Goal: Task Accomplishment & Management: Complete application form

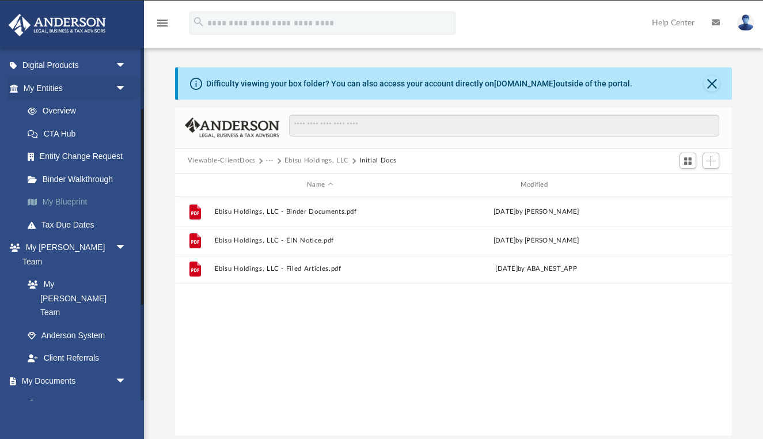
scroll to position [111, 0]
click at [92, 174] on link "Binder Walkthrough" at bounding box center [80, 179] width 128 height 23
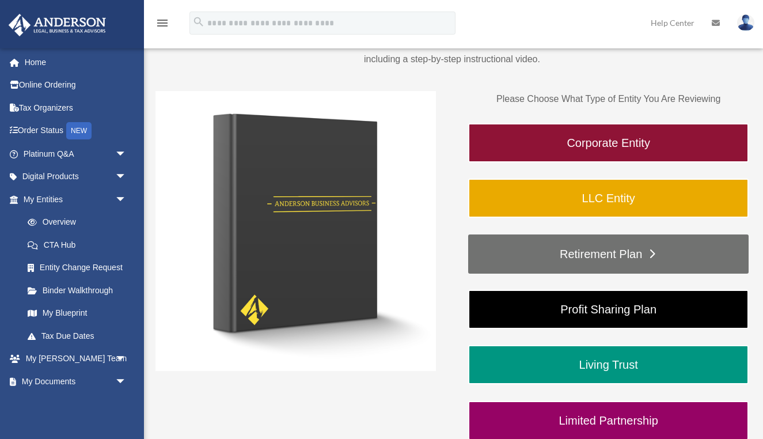
scroll to position [150, 0]
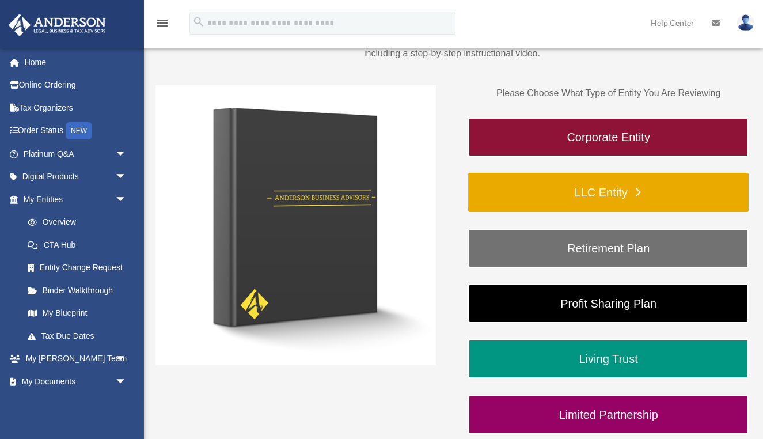
click at [616, 192] on link "LLC Entity" at bounding box center [608, 192] width 281 height 39
click at [640, 191] on link "LLC Entity" at bounding box center [608, 192] width 281 height 39
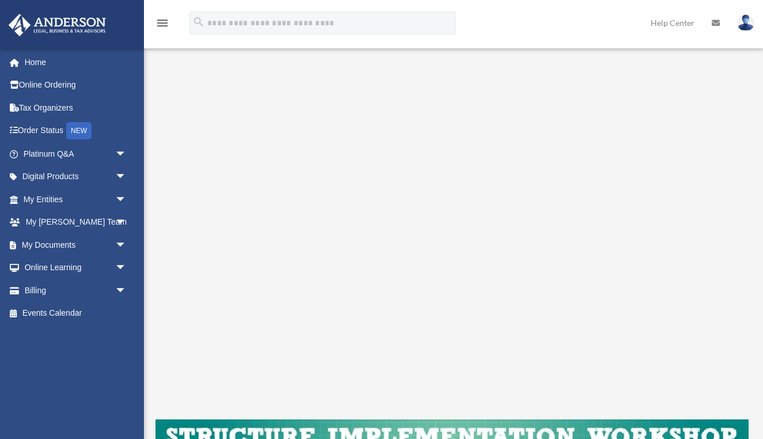
scroll to position [125, 0]
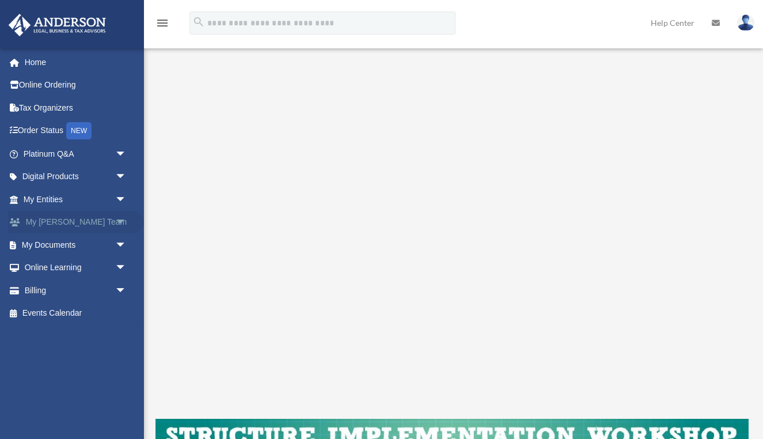
click at [116, 220] on span "arrow_drop_down" at bounding box center [126, 223] width 23 height 24
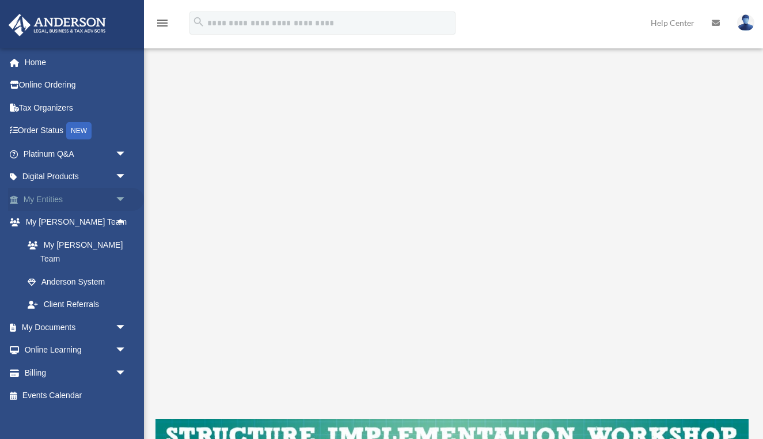
click at [123, 196] on span "arrow_drop_down" at bounding box center [126, 200] width 23 height 24
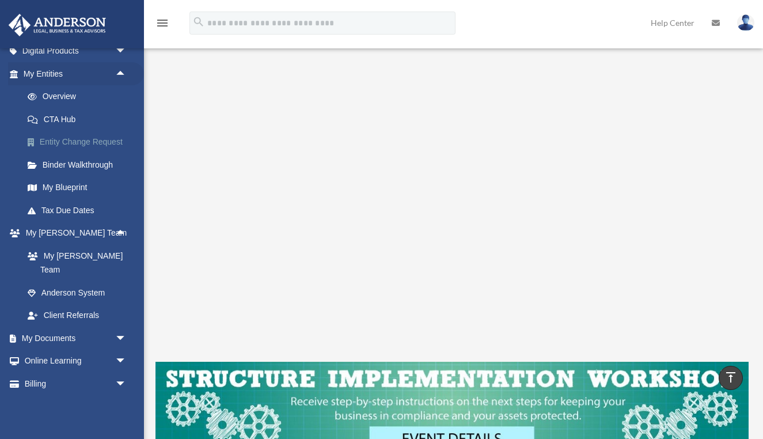
scroll to position [189, 0]
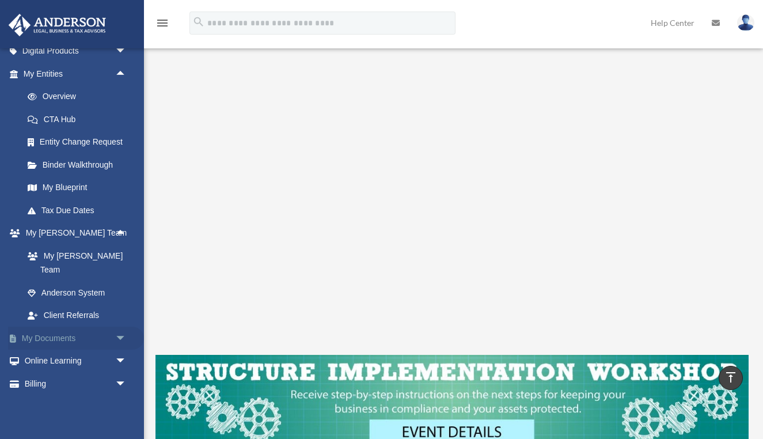
click at [122, 327] on span "arrow_drop_down" at bounding box center [126, 339] width 23 height 24
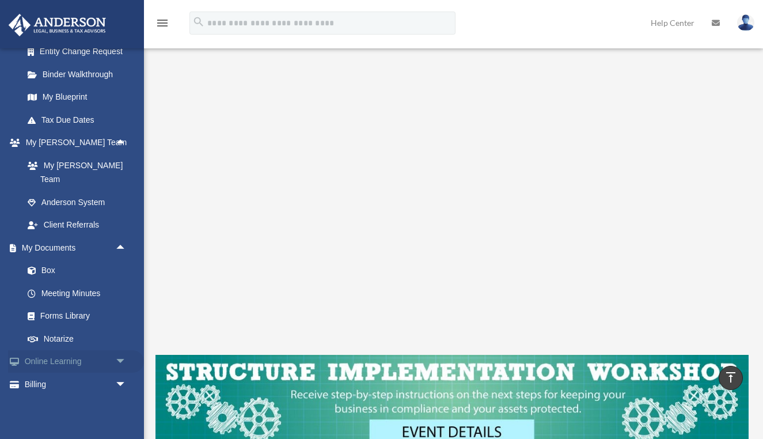
scroll to position [215, 0]
click at [122, 351] on span "arrow_drop_down" at bounding box center [126, 363] width 23 height 24
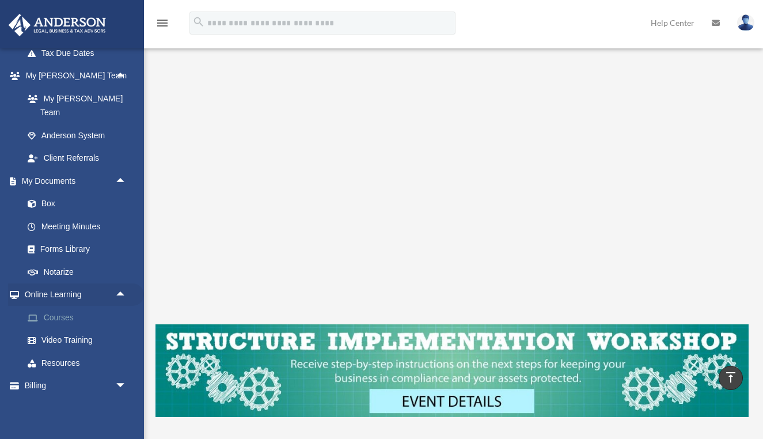
scroll to position [221, 0]
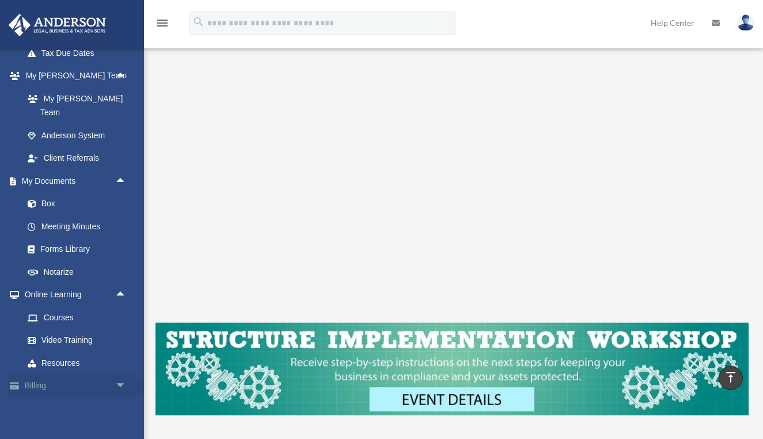
click at [120, 374] on span "arrow_drop_down" at bounding box center [126, 386] width 23 height 24
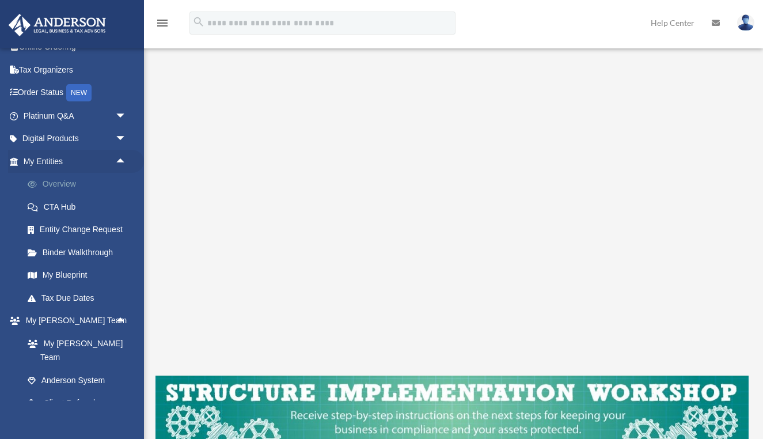
scroll to position [40, 0]
click at [68, 182] on link "Overview" at bounding box center [80, 182] width 128 height 23
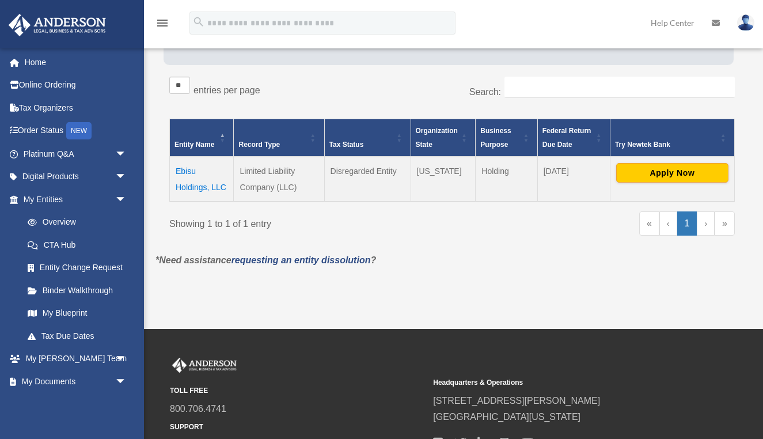
scroll to position [180, 0]
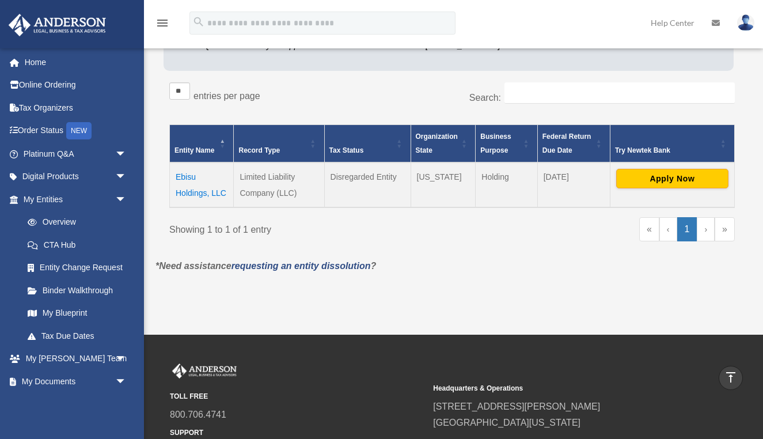
click at [195, 194] on td "Ebisu Holdings, LLC" at bounding box center [202, 184] width 64 height 45
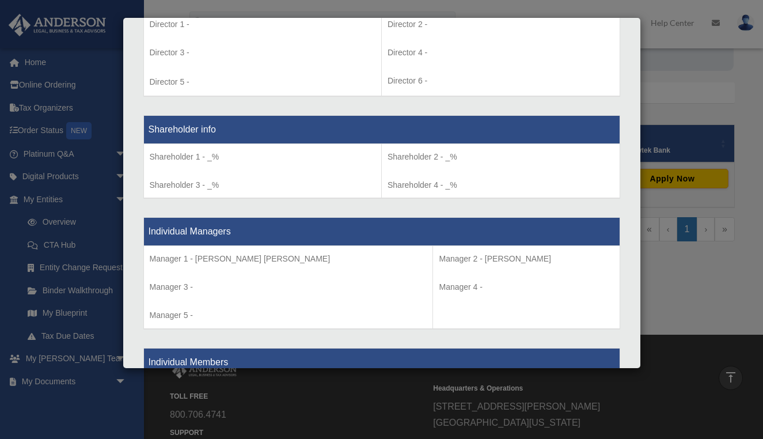
scroll to position [0, 0]
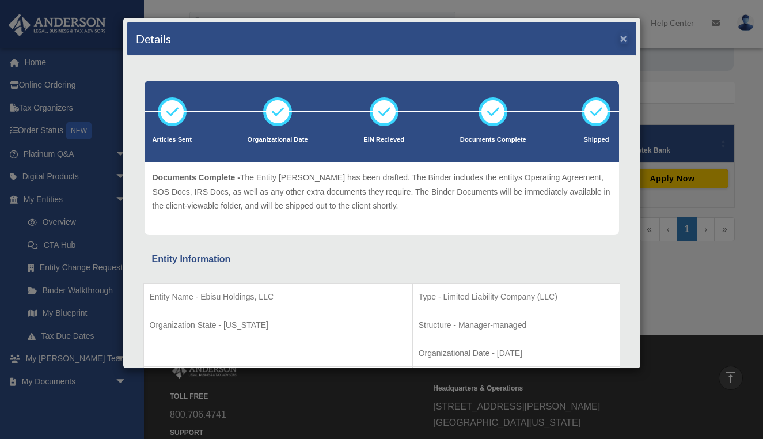
click at [625, 40] on button "×" at bounding box center [624, 38] width 7 height 12
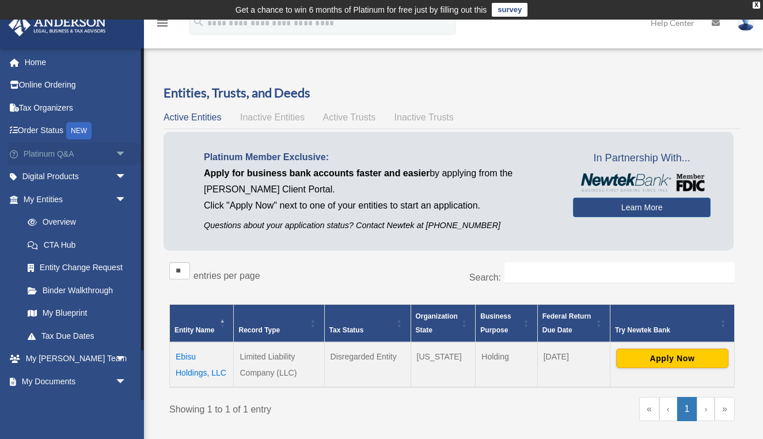
click at [58, 153] on link "Platinum Q&A arrow_drop_down" at bounding box center [76, 153] width 136 height 23
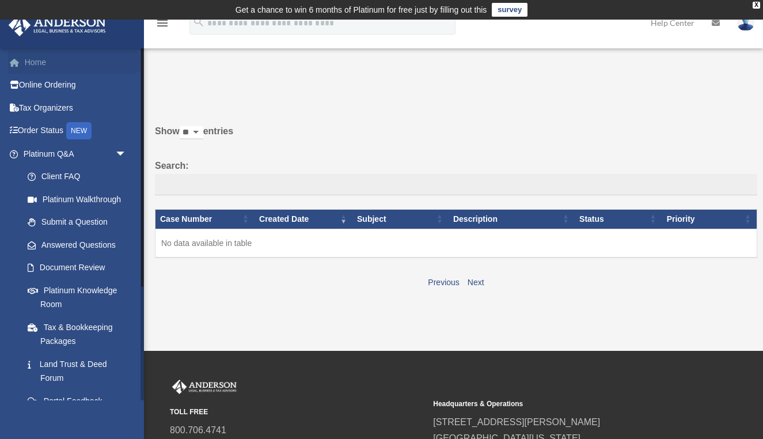
click at [42, 62] on link "Home" at bounding box center [76, 62] width 136 height 23
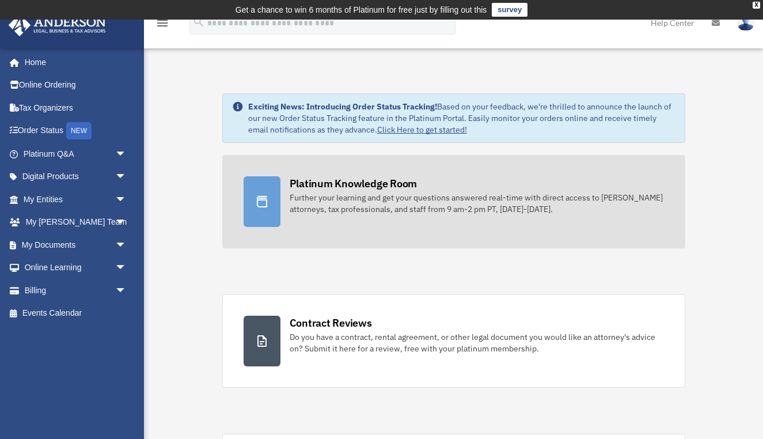
click at [358, 182] on div "Platinum Knowledge Room" at bounding box center [354, 183] width 128 height 14
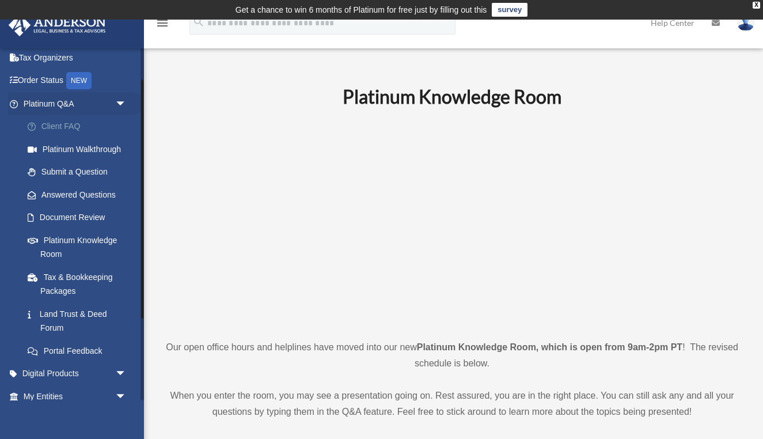
scroll to position [52, 0]
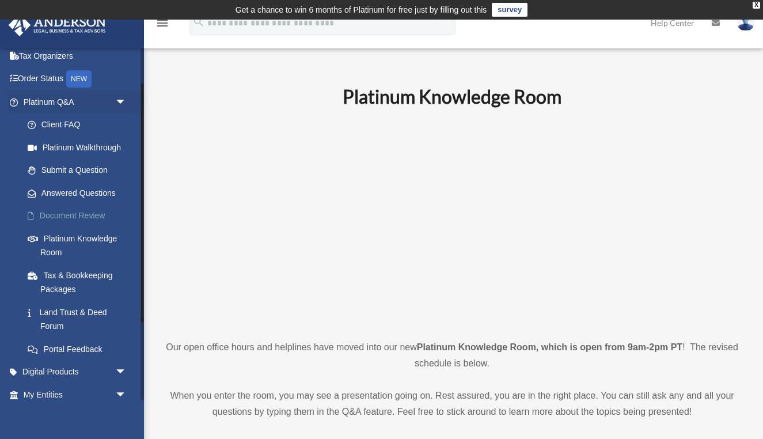
click at [80, 211] on link "Document Review" at bounding box center [80, 216] width 128 height 23
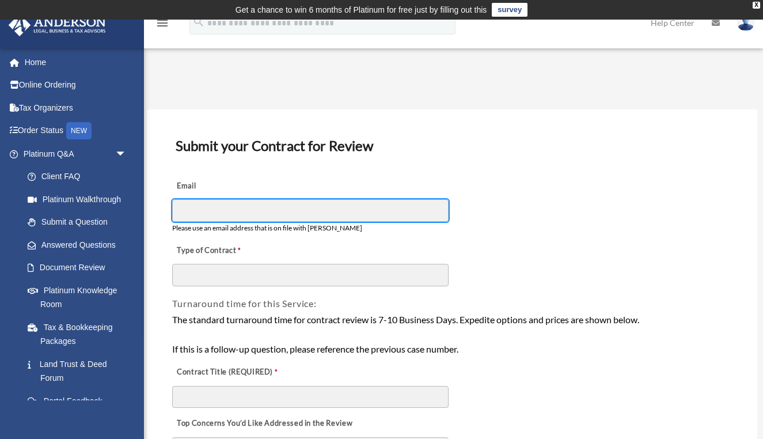
click at [442, 215] on input "Email" at bounding box center [310, 210] width 277 height 22
click at [441, 210] on input "Email" at bounding box center [310, 210] width 277 height 22
type input "**********"
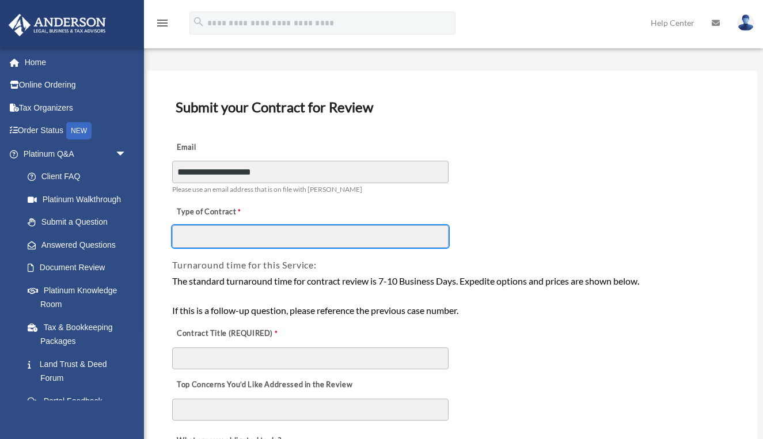
scroll to position [40, 0]
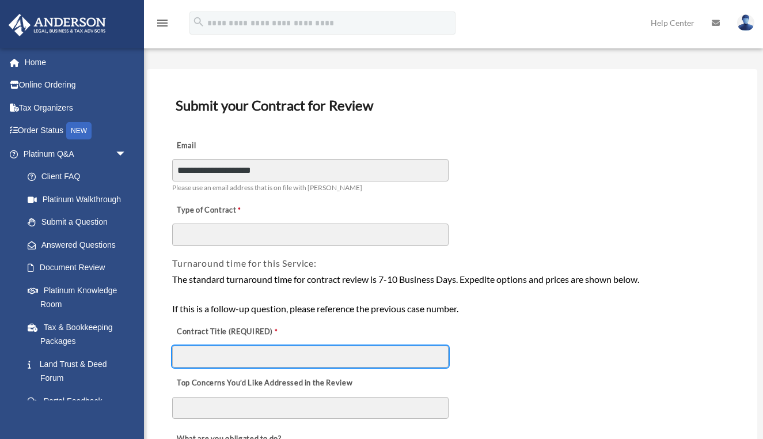
click at [243, 361] on input "Contract Title (REQUIRED)" at bounding box center [310, 357] width 277 height 22
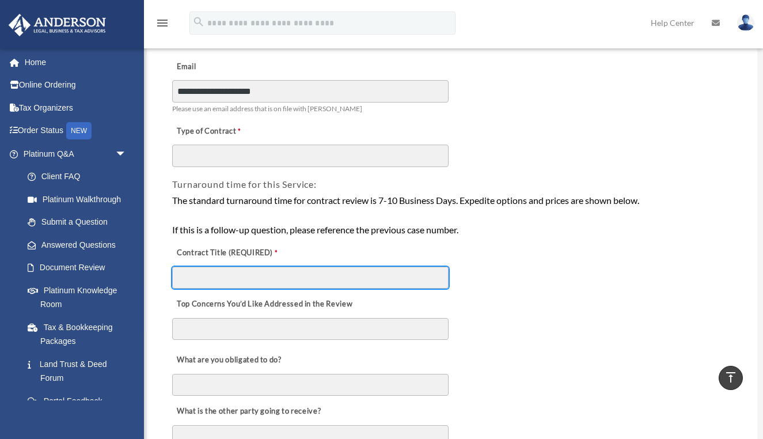
scroll to position [118, 0]
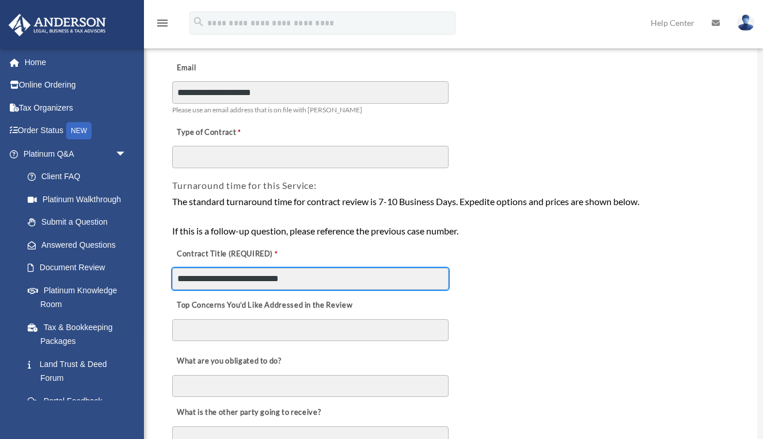
type input "**********"
click at [220, 329] on textarea "Top Concerns You’d Like Addressed in the Review" at bounding box center [310, 330] width 277 height 22
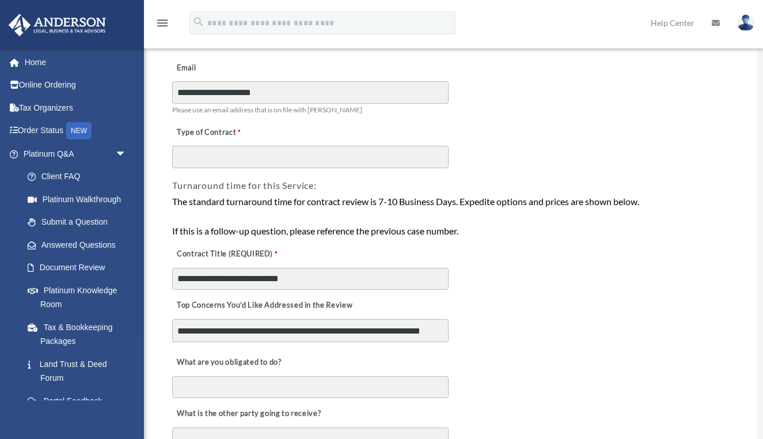
scroll to position [9, 0]
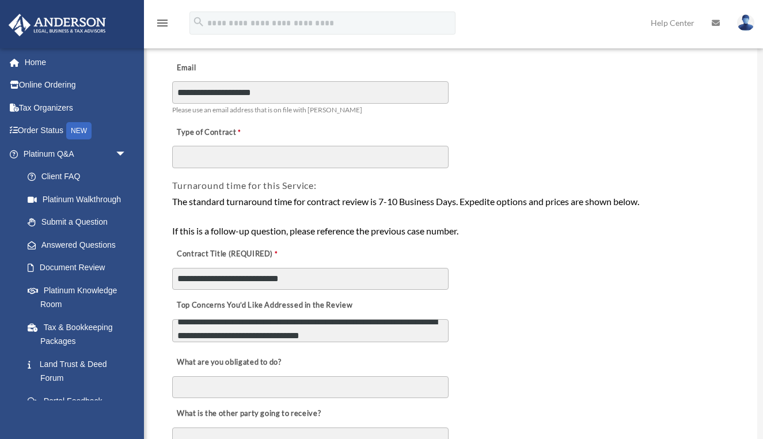
type textarea "**********"
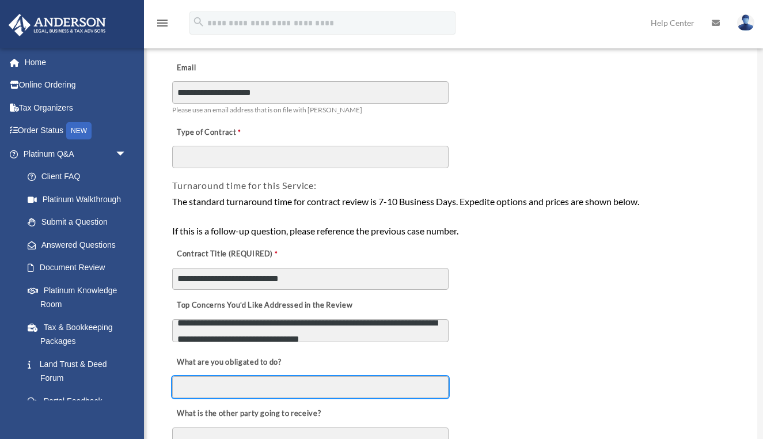
click at [205, 385] on input "What are you obligated to do?" at bounding box center [310, 387] width 277 height 22
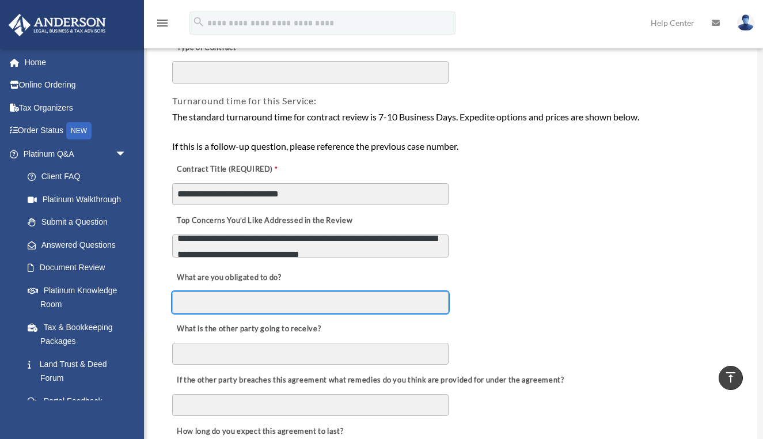
scroll to position [206, 0]
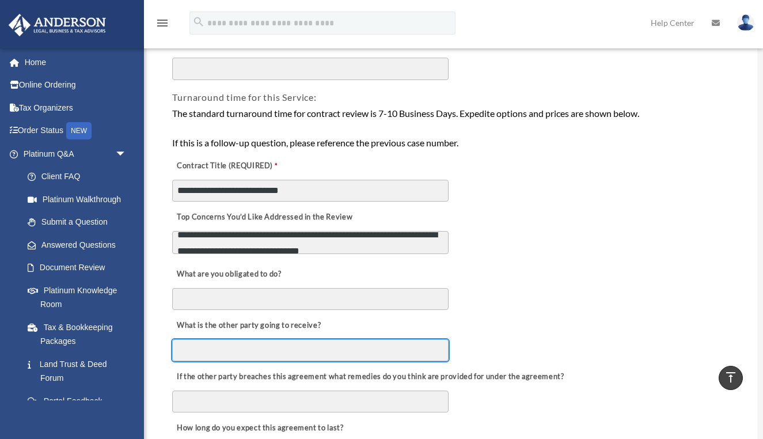
click at [330, 348] on input "What is the other party going to receive?" at bounding box center [310, 350] width 277 height 22
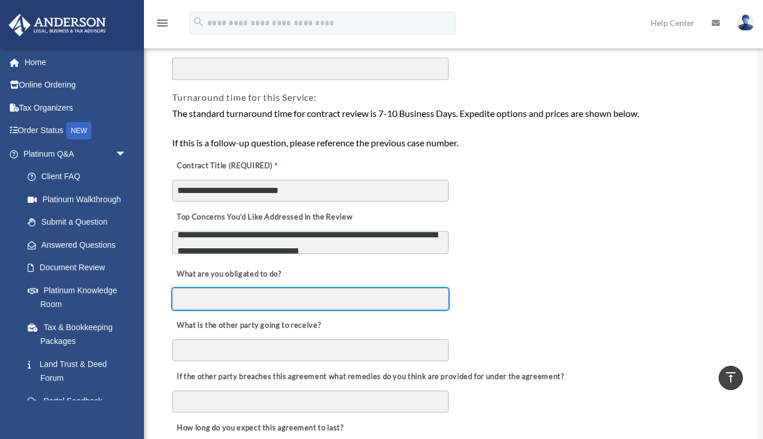
click at [298, 296] on input "What are you obligated to do?" at bounding box center [310, 299] width 277 height 22
type input "**"
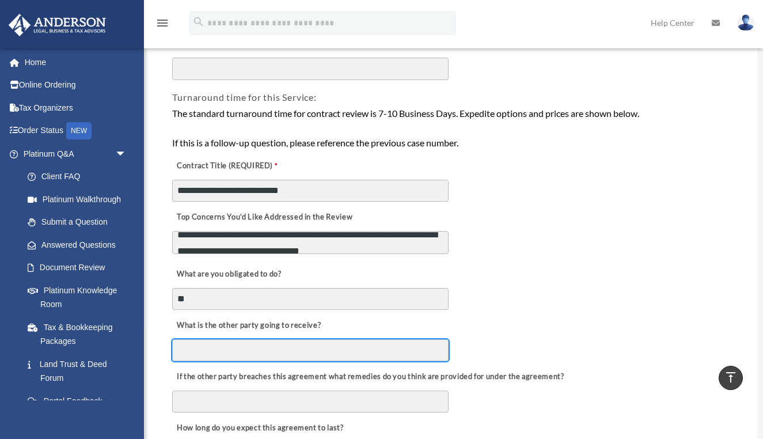
click at [252, 352] on input "What is the other party going to receive?" at bounding box center [310, 350] width 277 height 22
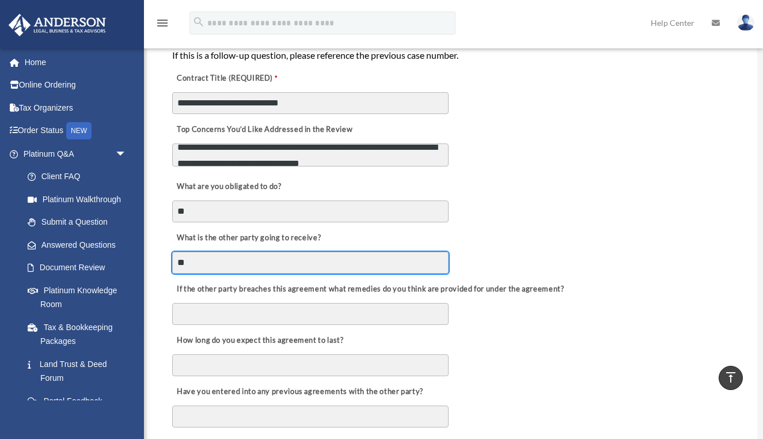
scroll to position [295, 0]
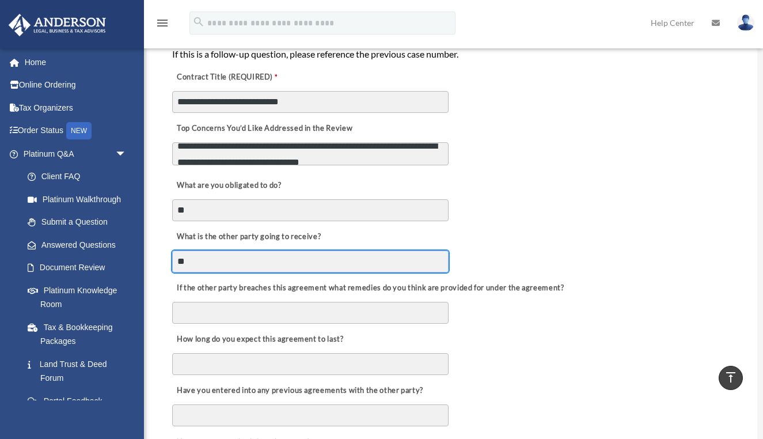
type input "**"
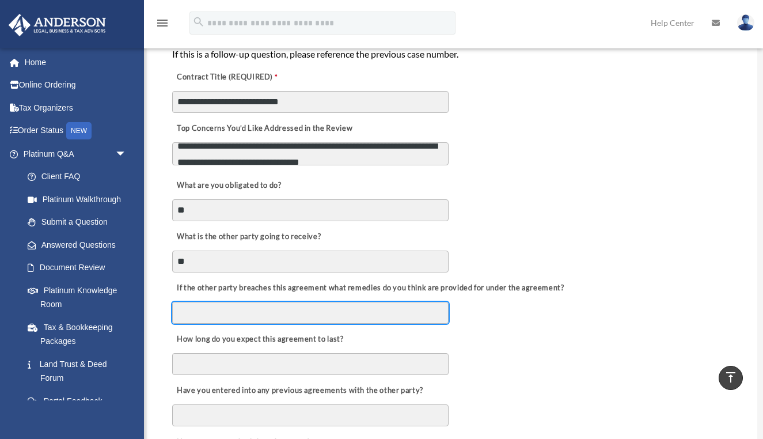
click at [303, 315] on input "If the other party breaches this agreement what remedies do you think are provi…" at bounding box center [310, 313] width 277 height 22
type input "**"
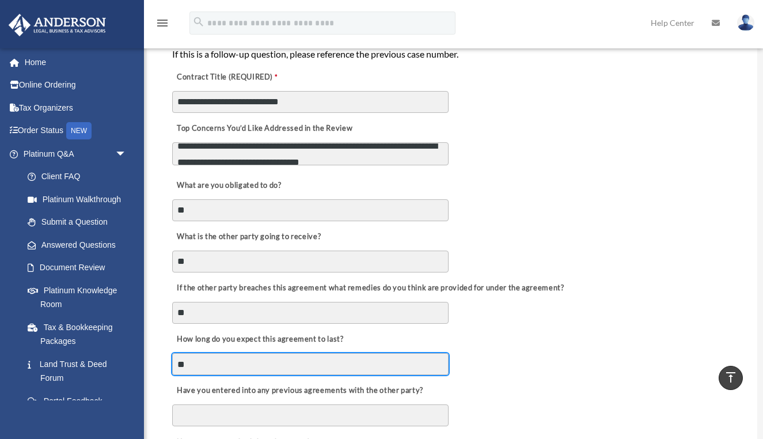
type input "*"
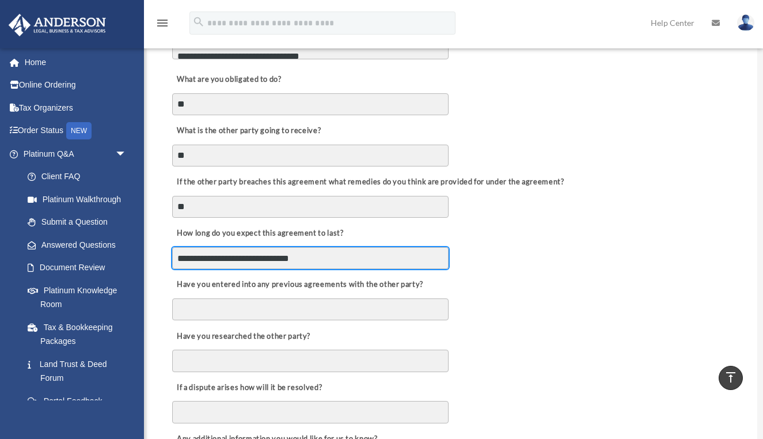
scroll to position [402, 0]
type input "**********"
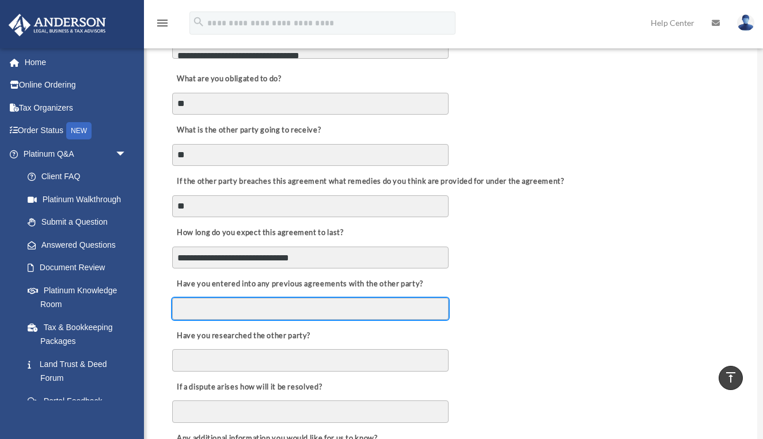
click at [332, 298] on input "Have you entered into any previous agreements with the other party?" at bounding box center [310, 309] width 277 height 22
type input "**"
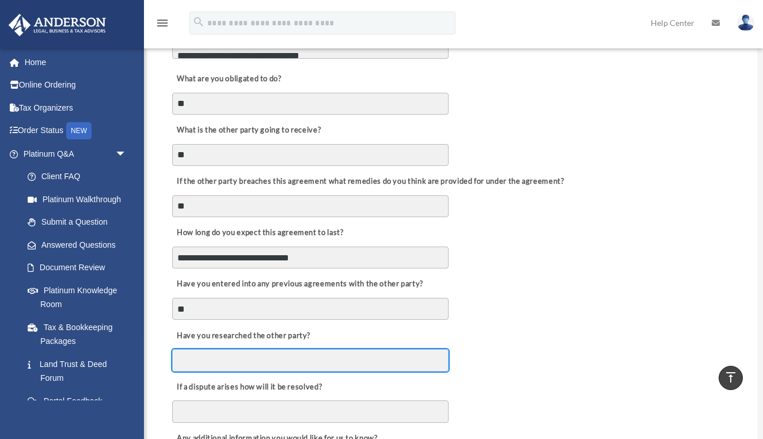
click at [275, 350] on input "Have you researched the other party?" at bounding box center [310, 360] width 277 height 22
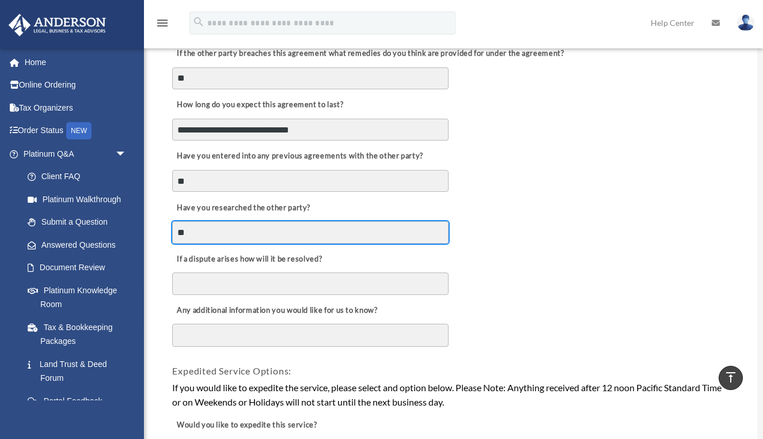
scroll to position [531, 0]
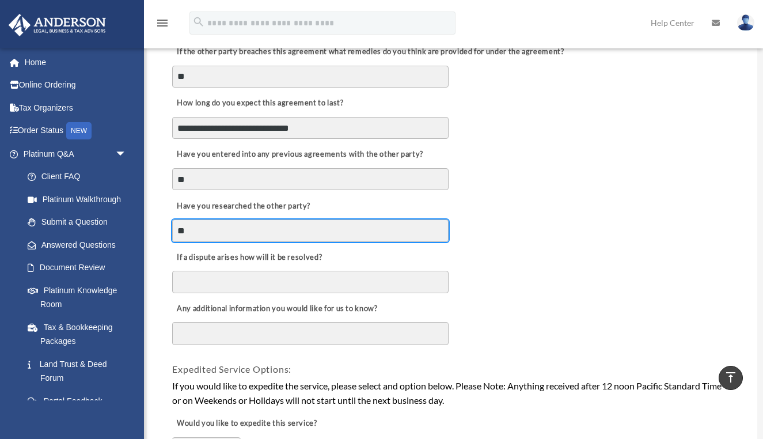
type input "**"
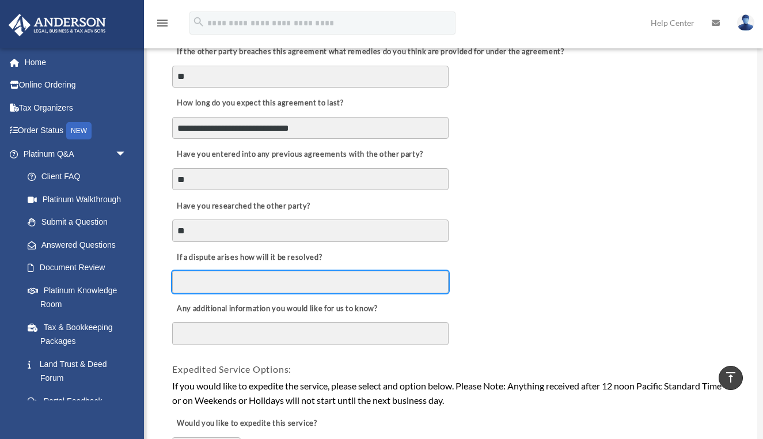
click at [236, 279] on input "If a dispute arises how will it be resolved?" at bounding box center [310, 282] width 277 height 22
type input "**********"
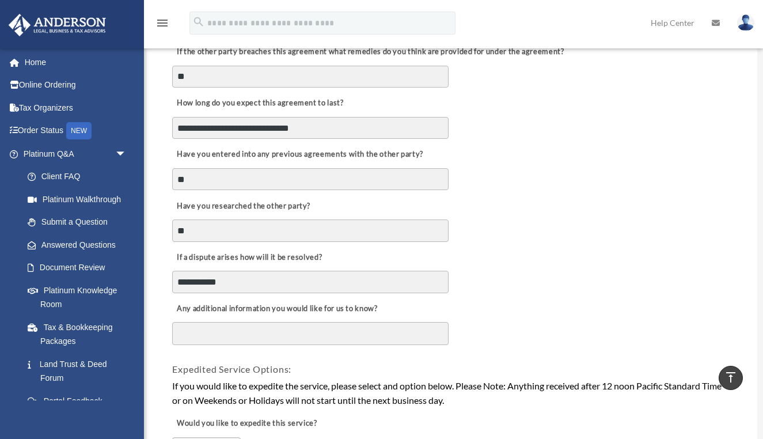
click at [249, 336] on textarea "Any additional information you would like for us to know?" at bounding box center [310, 333] width 277 height 23
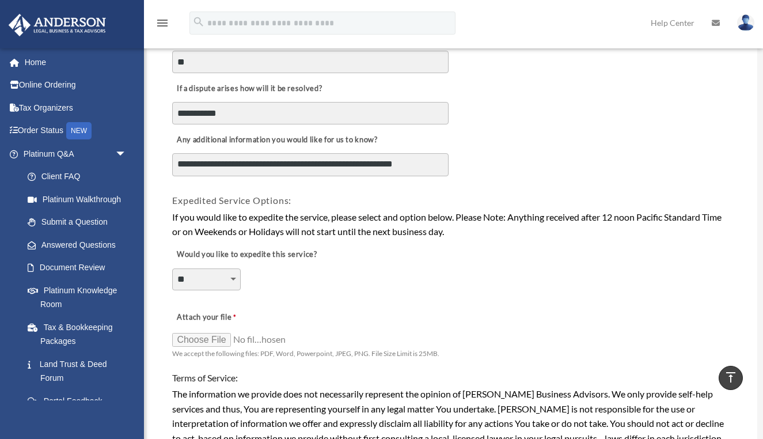
scroll to position [701, 0]
type textarea "**********"
click at [210, 335] on input "Attach your file" at bounding box center [229, 339] width 115 height 16
click at [207, 334] on input "Attach your file" at bounding box center [229, 339] width 115 height 16
type input "**********"
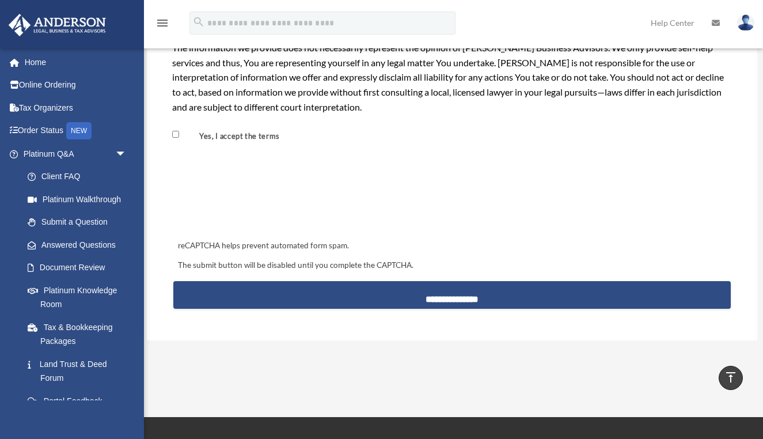
scroll to position [1047, 0]
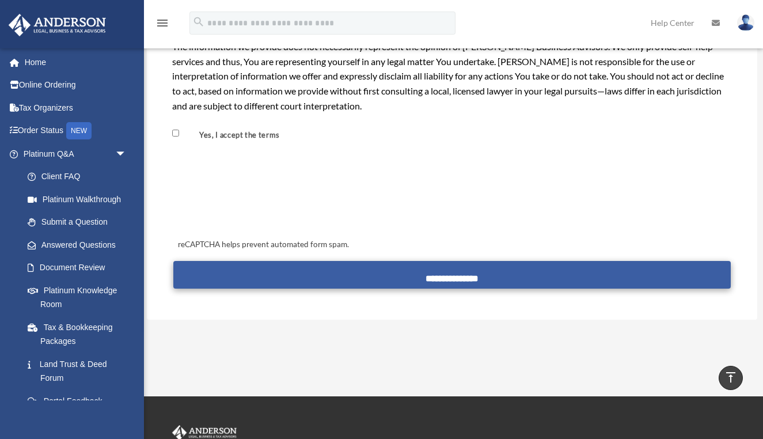
click at [463, 272] on input "**********" at bounding box center [451, 275] width 557 height 28
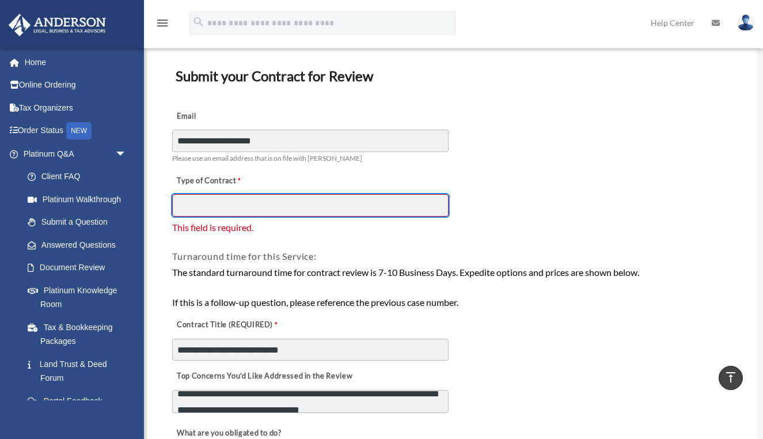
scroll to position [62, 0]
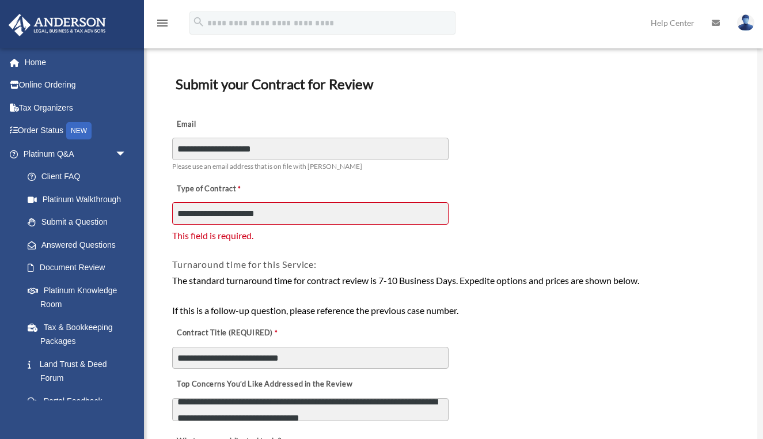
click at [339, 279] on div "The standard turnaround time for contract review is 7-10 Business Days. Expedit…" at bounding box center [451, 295] width 559 height 44
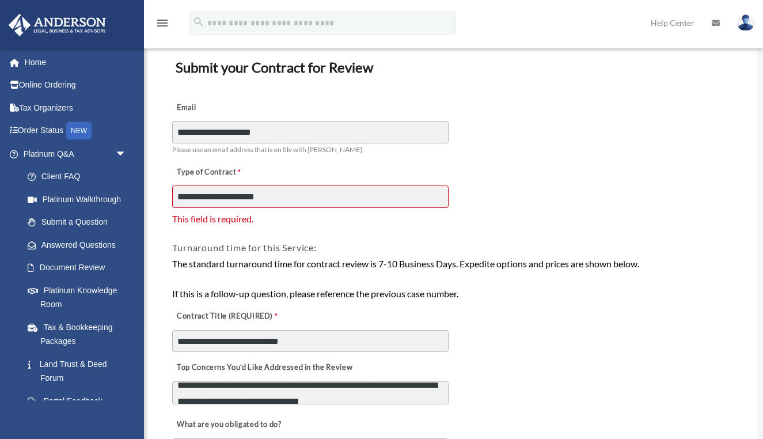
scroll to position [80, 0]
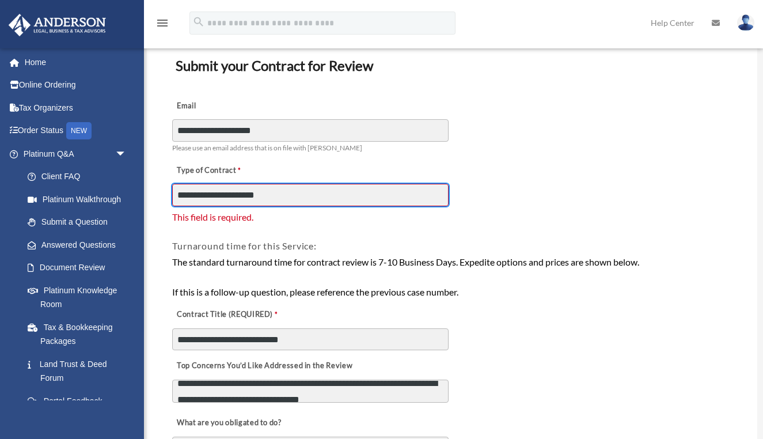
click at [297, 192] on input "**********" at bounding box center [310, 195] width 277 height 22
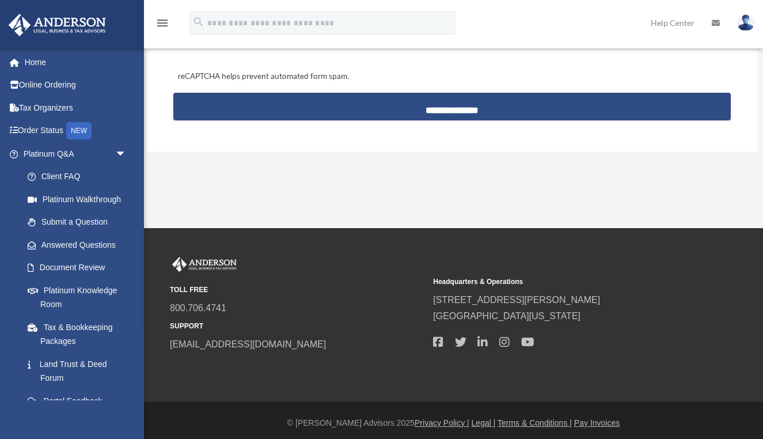
scroll to position [1238, 0]
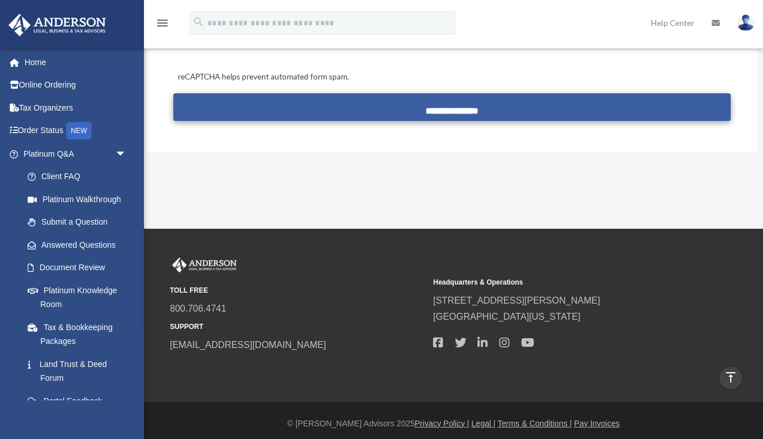
type input "**********"
click at [443, 111] on input "**********" at bounding box center [451, 107] width 557 height 28
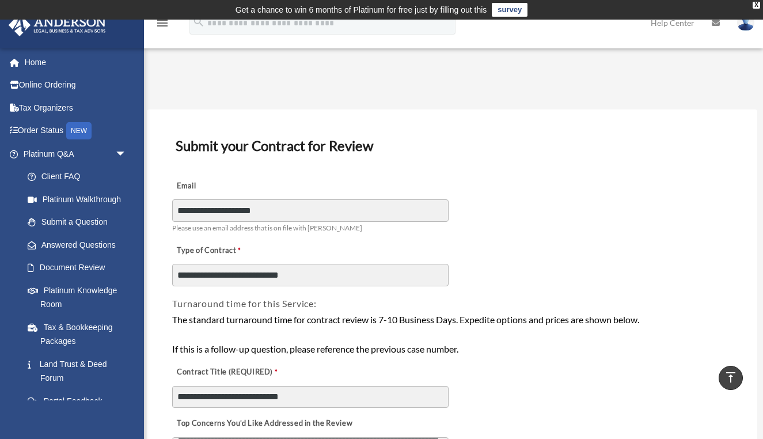
scroll to position [0, 0]
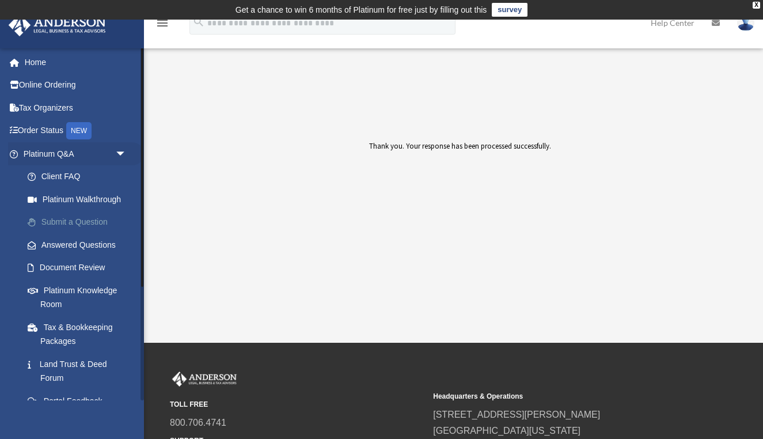
click at [78, 219] on link "Submit a Question" at bounding box center [80, 222] width 128 height 23
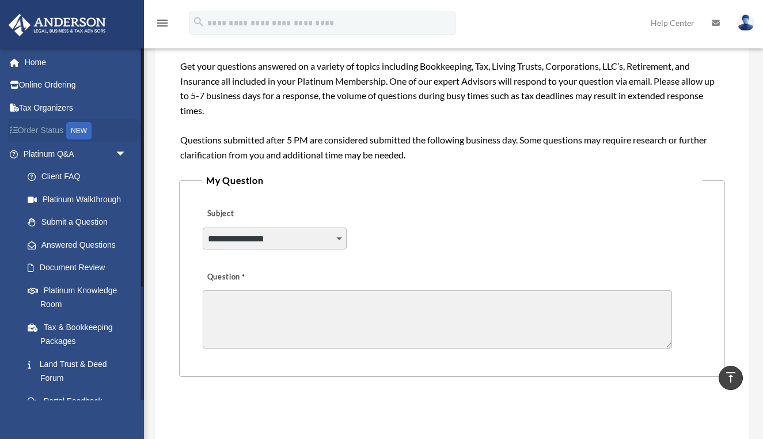
scroll to position [190, 0]
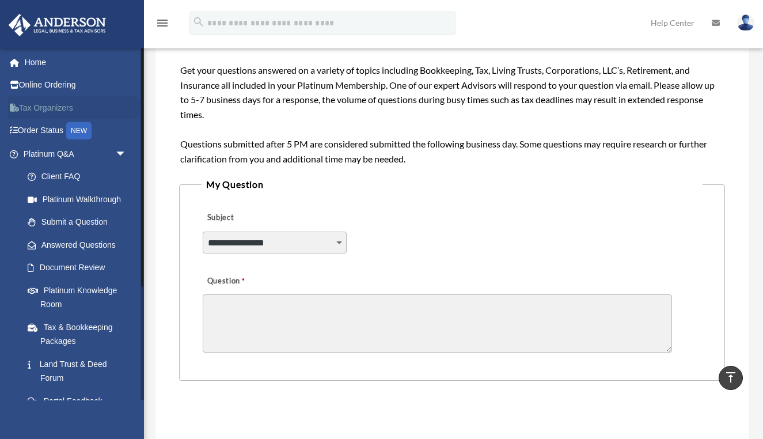
click at [53, 106] on link "Tax Organizers" at bounding box center [76, 107] width 136 height 23
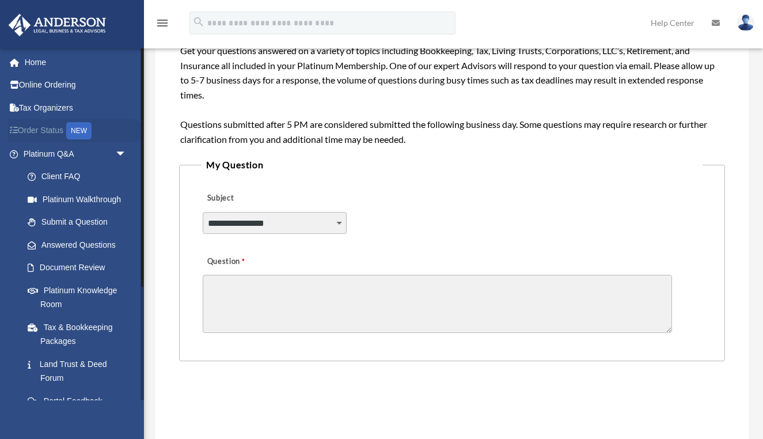
scroll to position [190, 0]
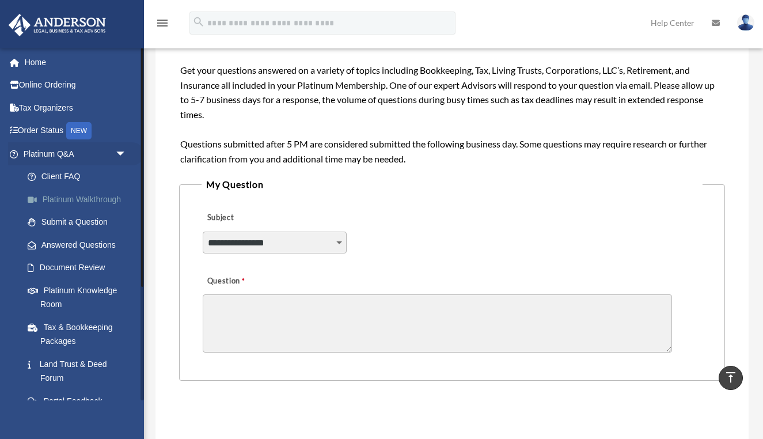
click at [92, 200] on link "Platinum Walkthrough" at bounding box center [80, 199] width 128 height 23
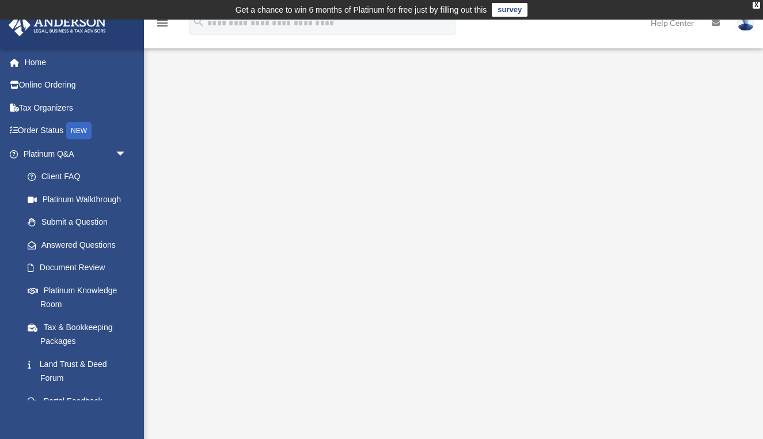
click at [750, 26] on img at bounding box center [745, 22] width 17 height 17
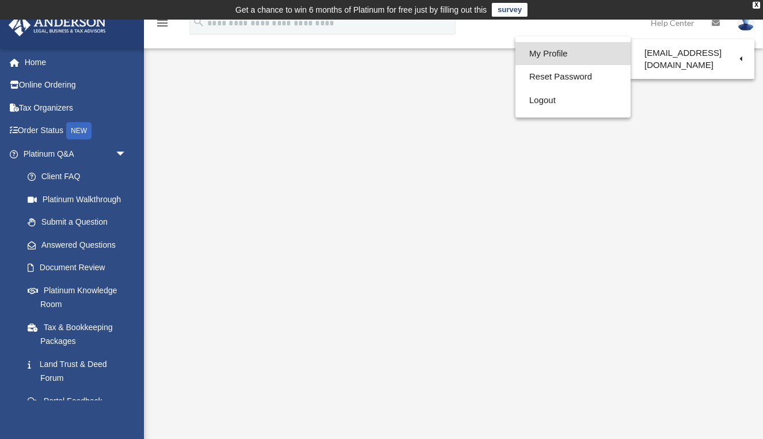
click at [568, 49] on link "My Profile" at bounding box center [573, 54] width 115 height 24
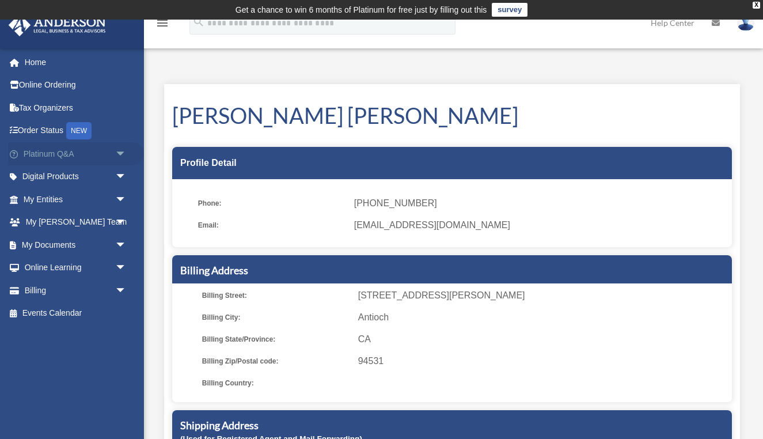
click at [48, 156] on link "Platinum Q&A arrow_drop_down" at bounding box center [76, 153] width 136 height 23
click at [124, 154] on span "arrow_drop_down" at bounding box center [126, 154] width 23 height 24
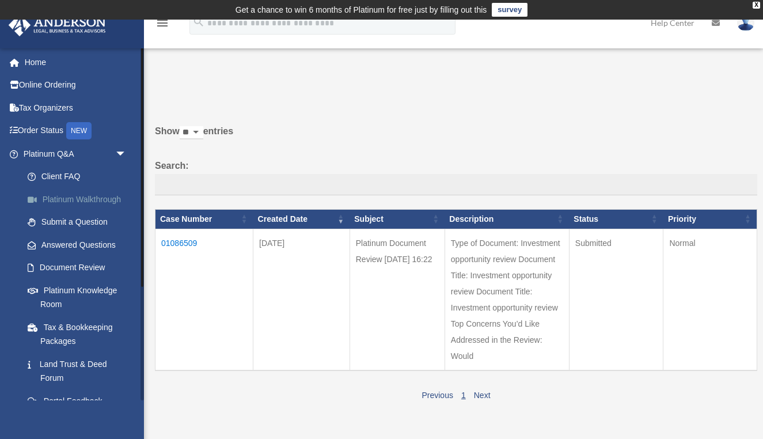
click at [92, 201] on link "Platinum Walkthrough" at bounding box center [80, 199] width 128 height 23
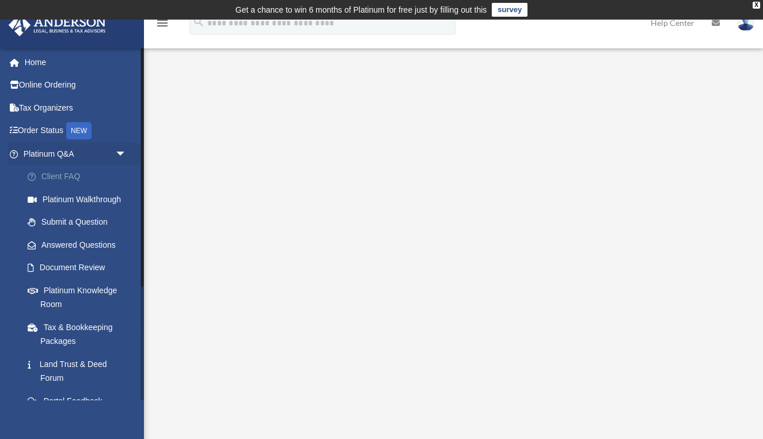
click at [70, 176] on link "Client FAQ" at bounding box center [80, 176] width 128 height 23
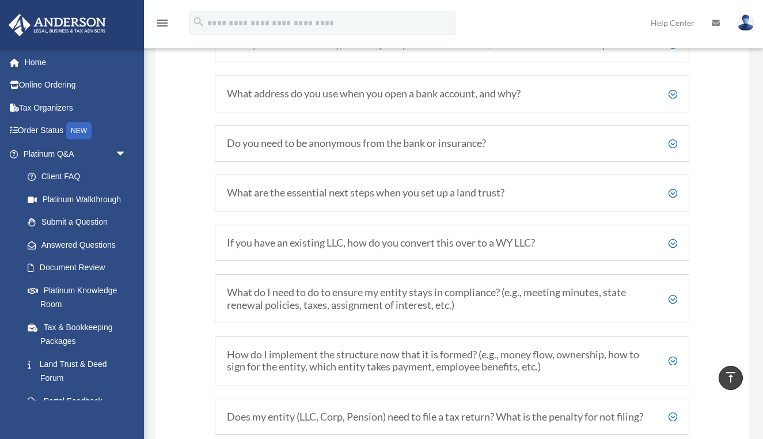
scroll to position [1399, 0]
click at [674, 136] on h5 "Do you need to be anonymous from the bank or insurance?" at bounding box center [452, 142] width 451 height 13
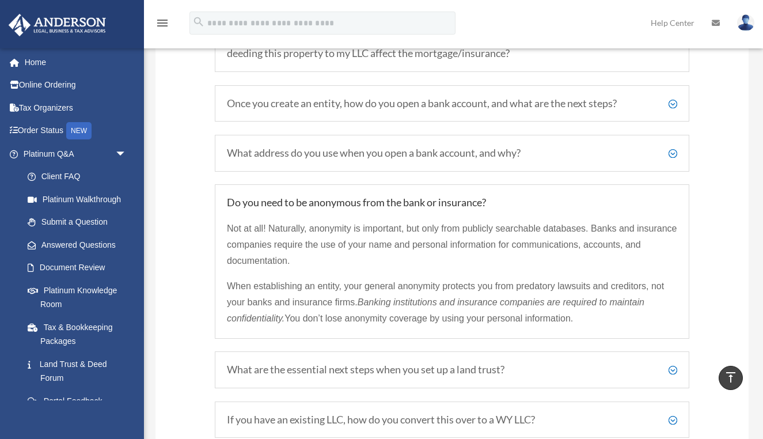
scroll to position [1337, 0]
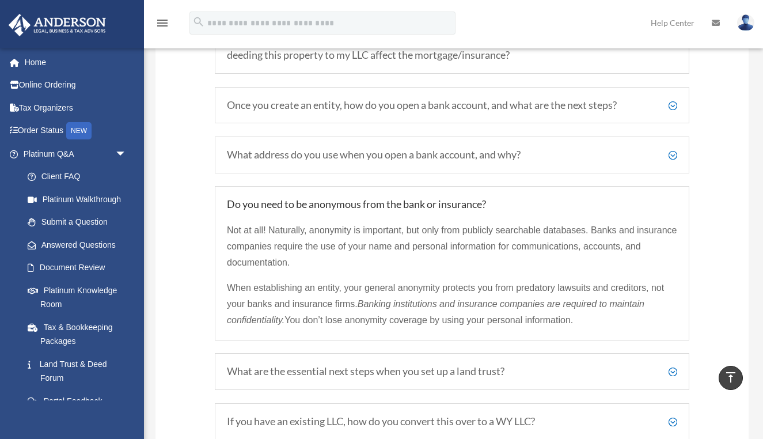
click at [674, 149] on h5 "What address do you use when you open a bank account, and why?" at bounding box center [452, 155] width 451 height 13
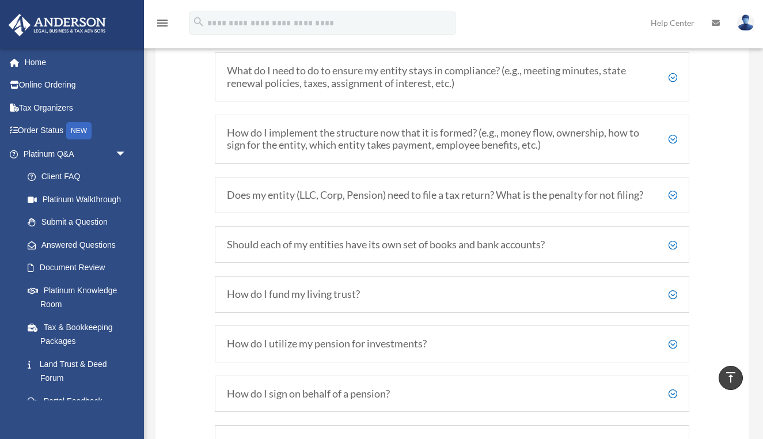
scroll to position [1683, 0]
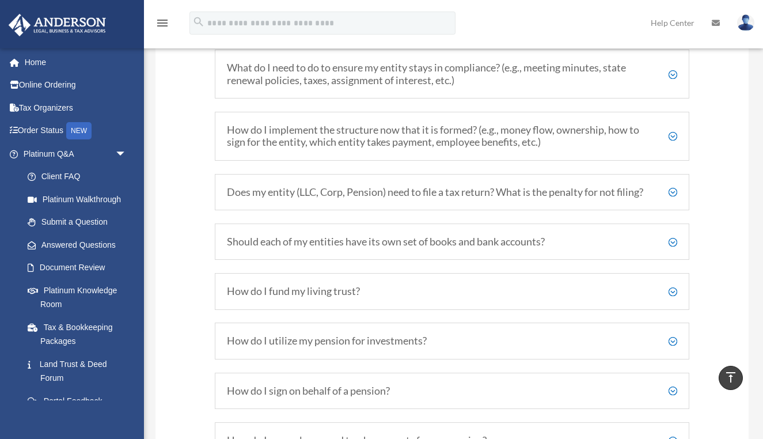
click at [672, 126] on h5 "How do I implement the structure now that it is formed? (e.g., money flow, owne…" at bounding box center [452, 136] width 451 height 25
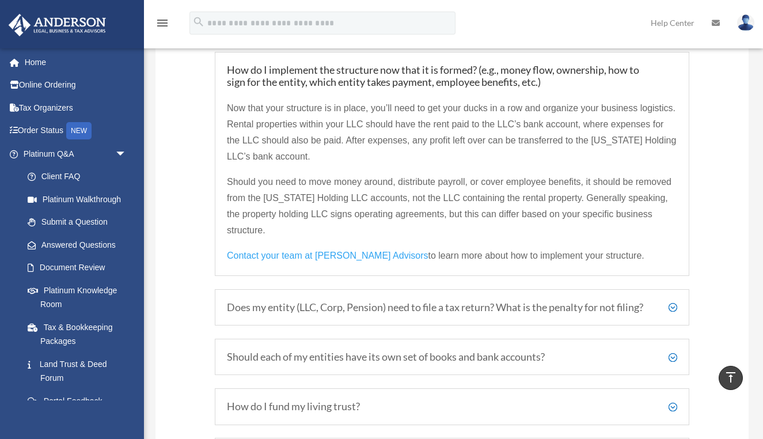
click at [607, 301] on h5 "Does my entity (LLC, Corp, Pension) need to file a tax return? What is the pena…" at bounding box center [452, 307] width 451 height 13
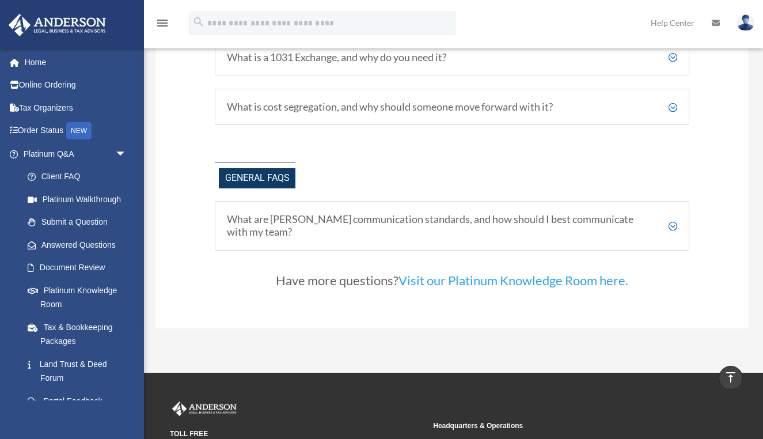
scroll to position [2373, 0]
click at [552, 218] on h5 "What are [PERSON_NAME] communication standards, and how should I best communica…" at bounding box center [452, 225] width 451 height 25
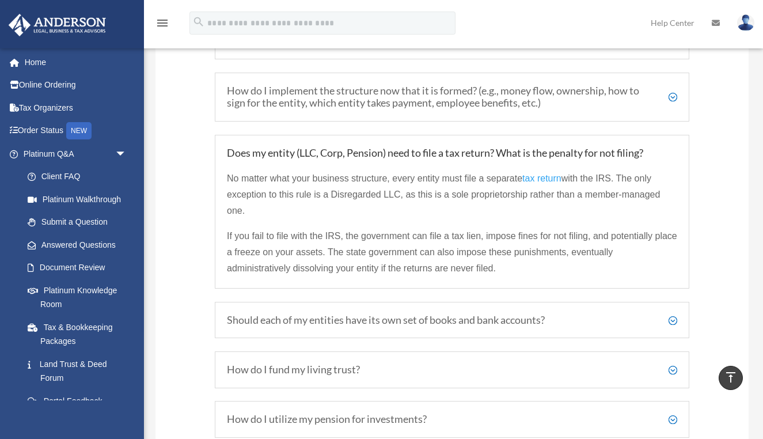
scroll to position [1647, 0]
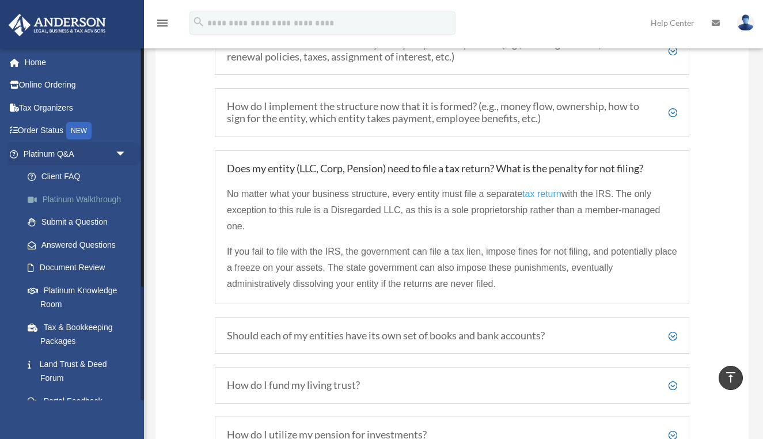
click at [89, 195] on link "Platinum Walkthrough" at bounding box center [80, 199] width 128 height 23
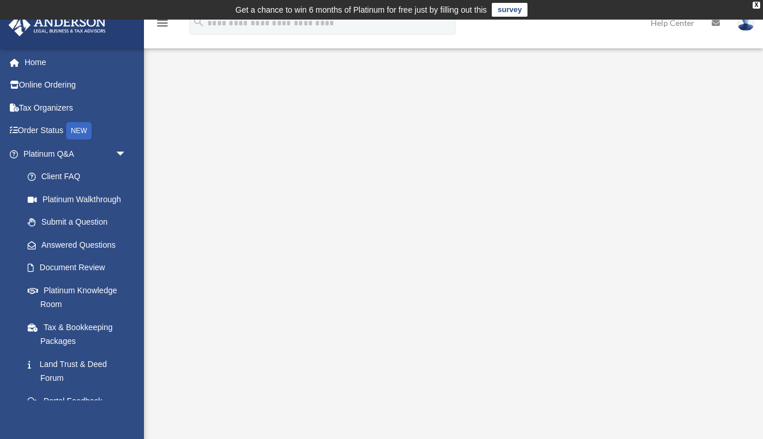
click at [111, 2] on td "Get a chance to win 6 months of Platinum for free just by filling out this surv…" at bounding box center [381, 10] width 763 height 20
